Goal: Information Seeking & Learning: Understand process/instructions

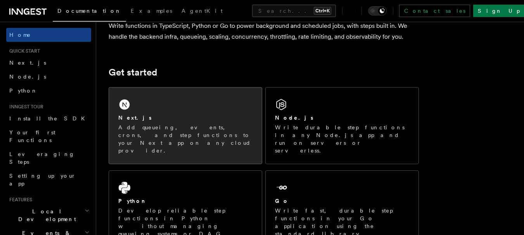
scroll to position [78, 0]
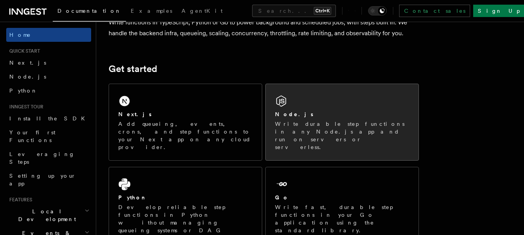
click at [315, 113] on div "Node.js" at bounding box center [342, 115] width 134 height 8
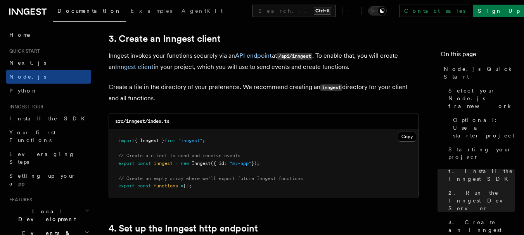
scroll to position [970, 0]
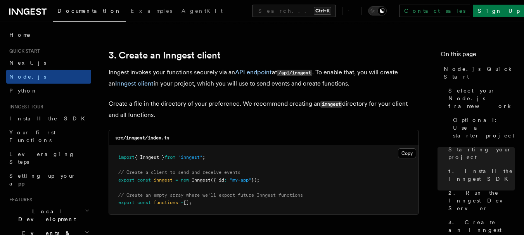
drag, startPoint x: 115, startPoint y: 156, endPoint x: 334, endPoint y: 182, distance: 221.1
click at [253, 203] on pre "import { Inngest } from "inngest" ; // Create a client to send and receive even…" at bounding box center [264, 180] width 310 height 69
click at [408, 153] on button "Copy Copied" at bounding box center [407, 154] width 18 height 10
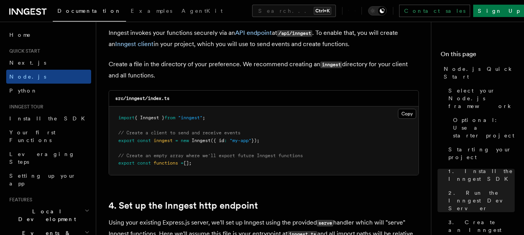
scroll to position [1009, 0]
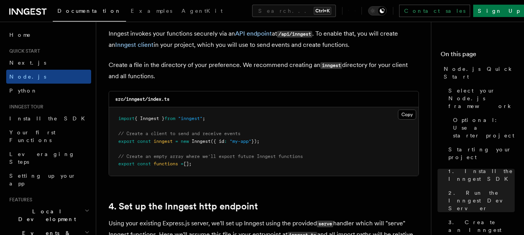
click at [27, 11] on icon at bounding box center [27, 11] width 37 height 9
